Goal: Navigation & Orientation: Find specific page/section

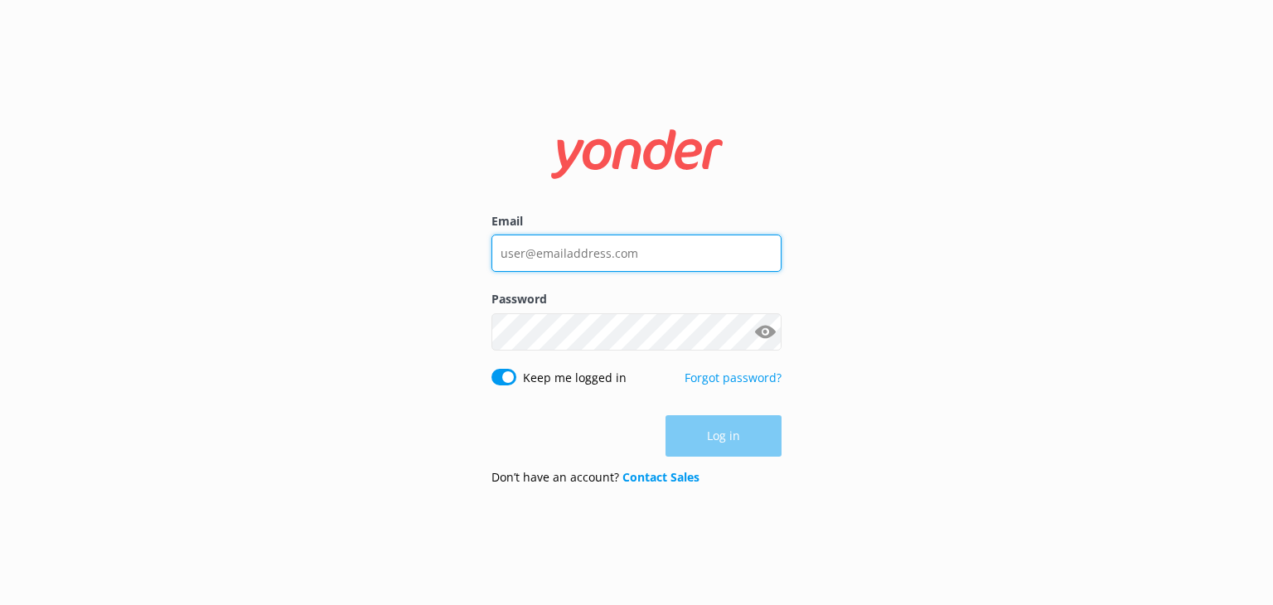
type input "[EMAIL_ADDRESS][DOMAIN_NAME]"
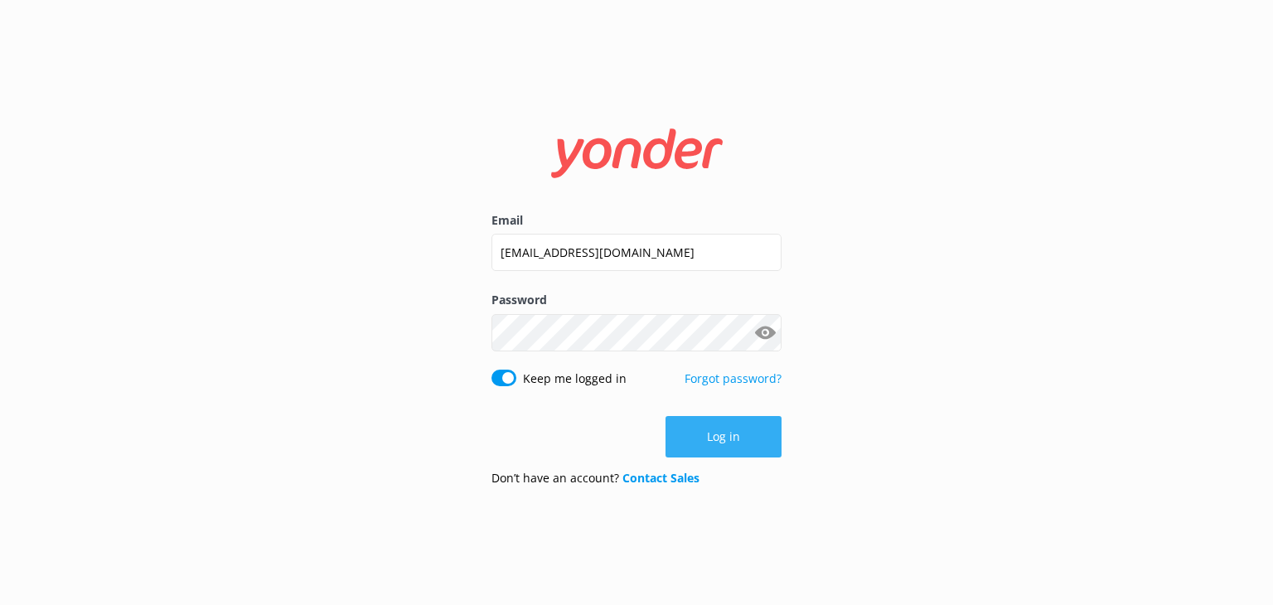
click at [723, 437] on div "Log in" at bounding box center [636, 436] width 290 height 41
click at [732, 438] on button "Log in" at bounding box center [723, 436] width 116 height 41
